Goal: Check status: Check status

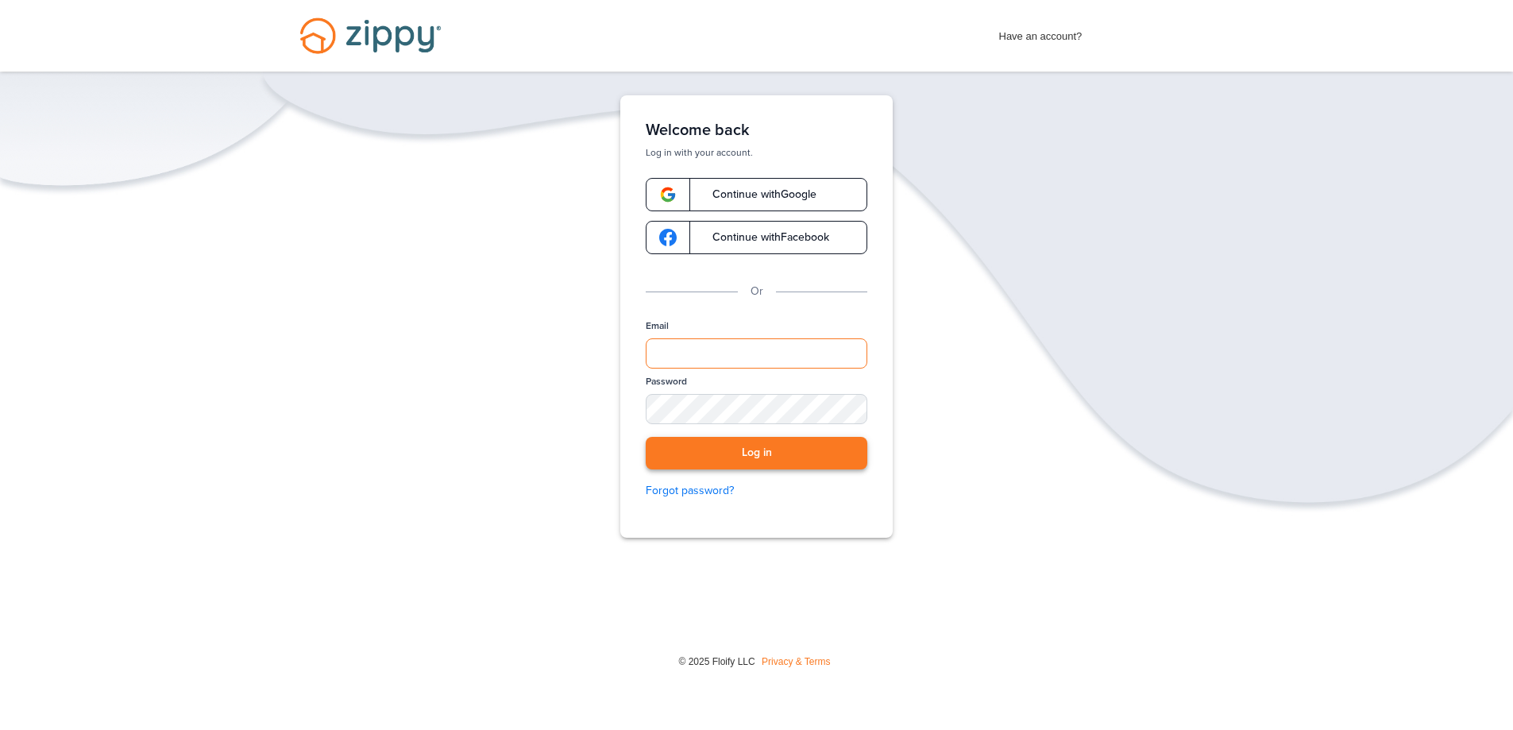
type input "**********"
click at [722, 465] on button "Log in" at bounding box center [757, 453] width 222 height 33
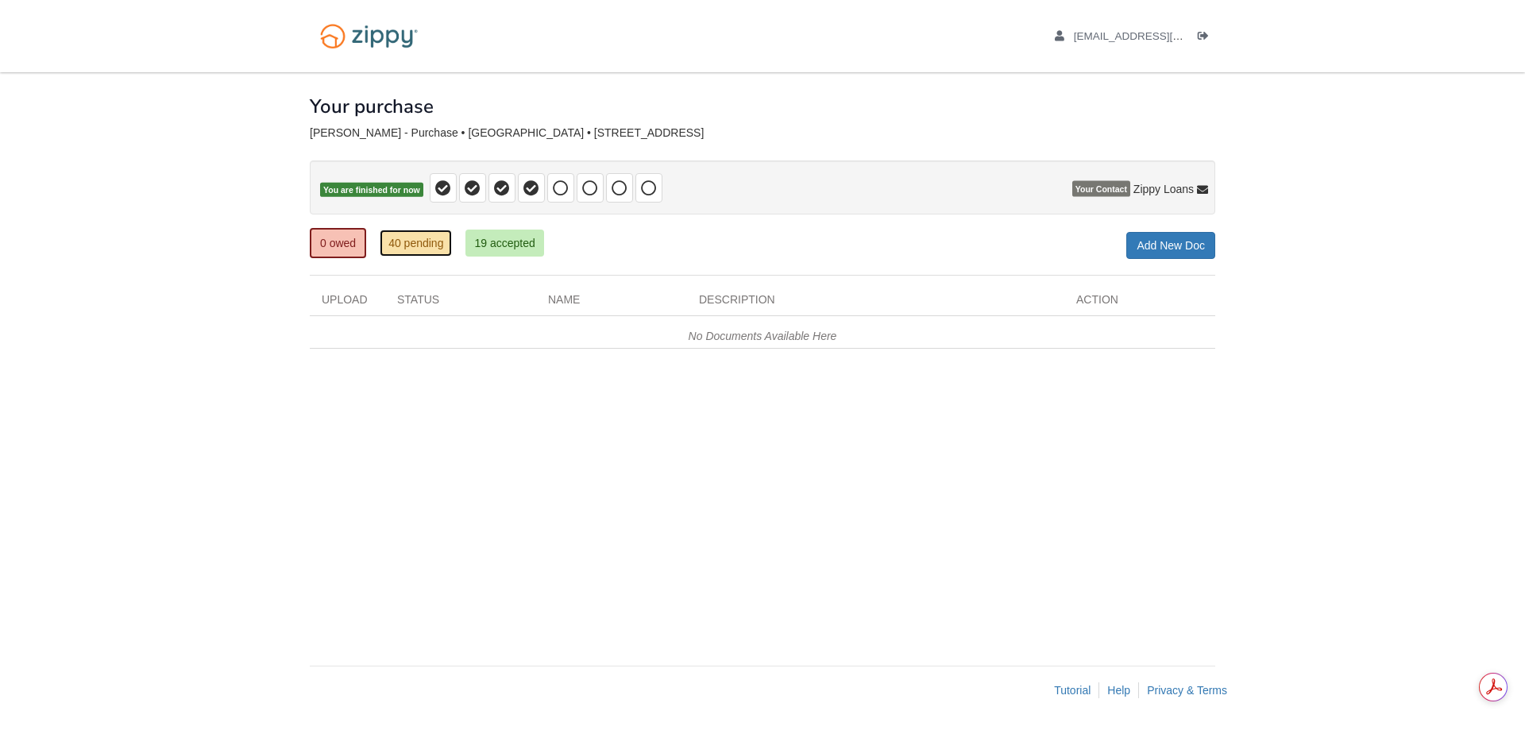
click at [407, 237] on link "40 pending" at bounding box center [416, 242] width 72 height 27
